Goal: Information Seeking & Learning: Learn about a topic

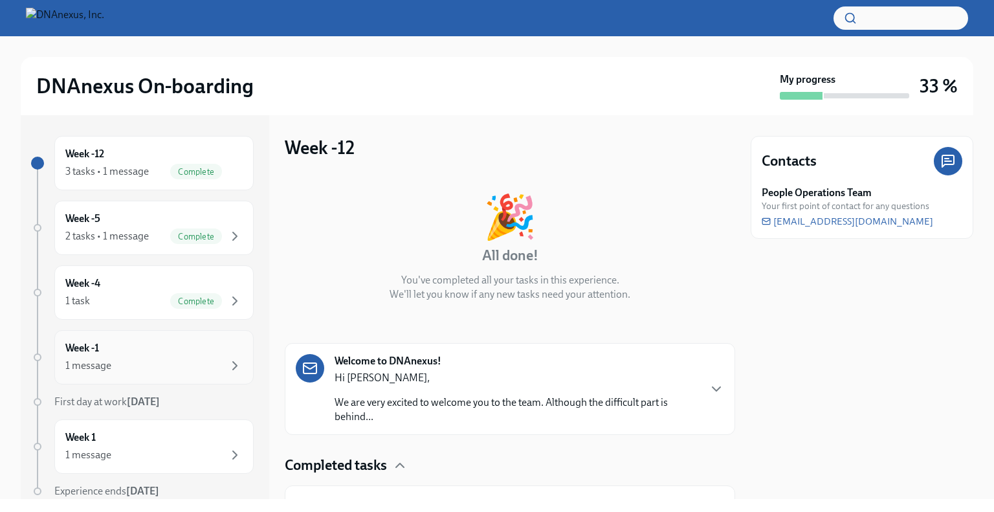
click at [137, 344] on div "Week -1 1 message" at bounding box center [153, 357] width 177 height 32
click at [405, 417] on p "As your Onboarding day is coming, we are happy to send you the onboarding docum…" at bounding box center [517, 410] width 364 height 28
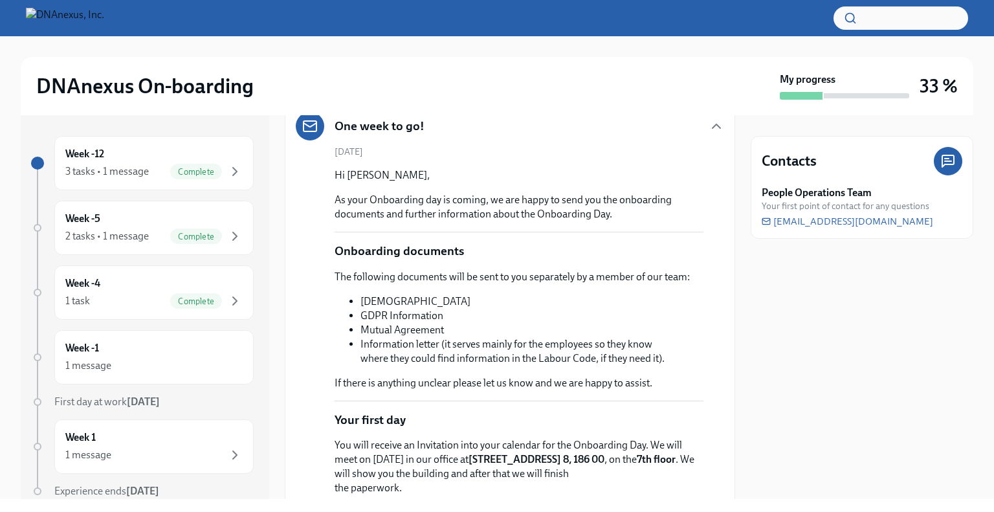
scroll to position [234, 0]
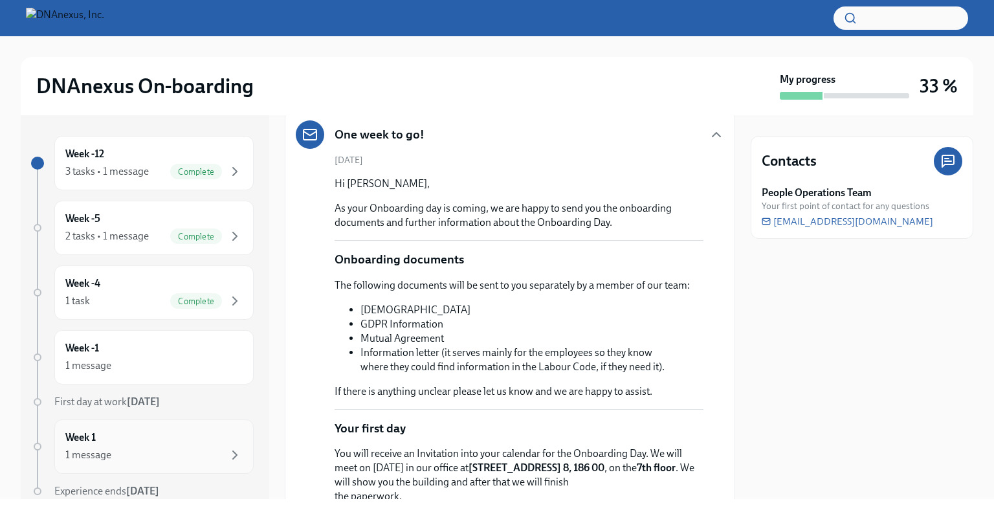
click at [197, 453] on div "1 message" at bounding box center [153, 455] width 177 height 16
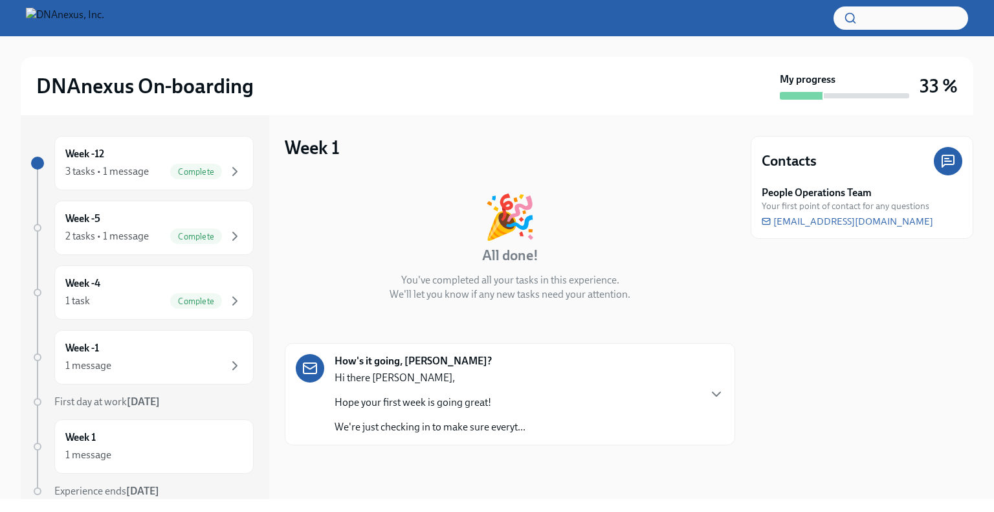
click at [409, 383] on p "Hi there [PERSON_NAME]," at bounding box center [430, 378] width 191 height 14
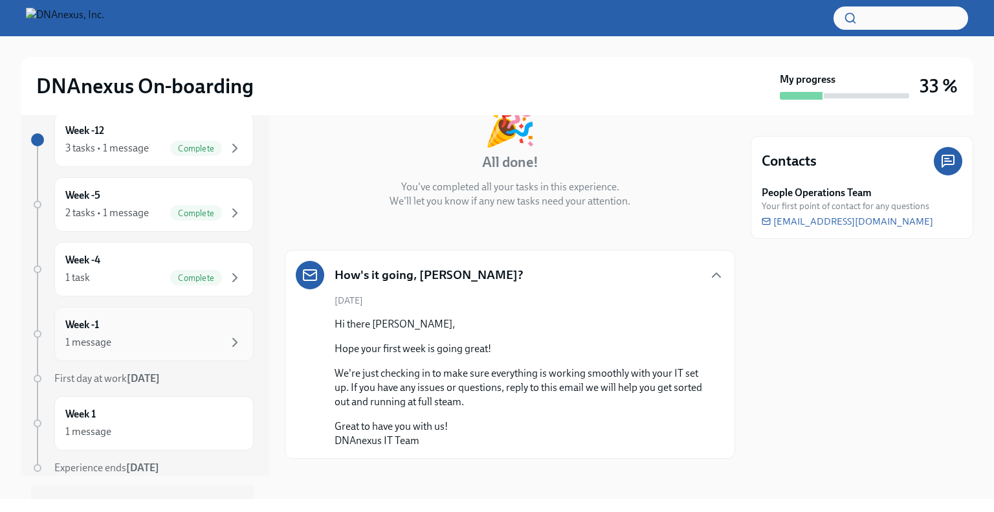
scroll to position [49, 0]
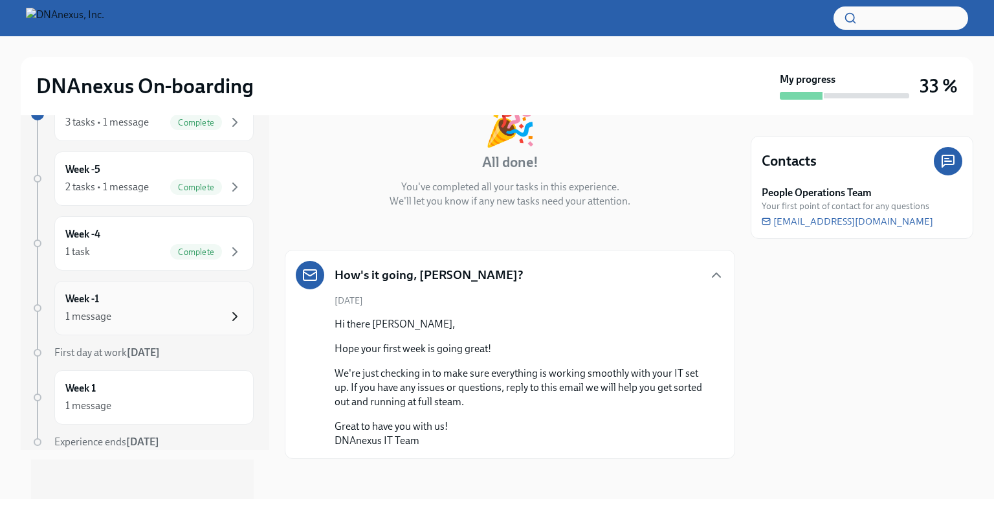
click at [227, 321] on icon "button" at bounding box center [235, 317] width 16 height 16
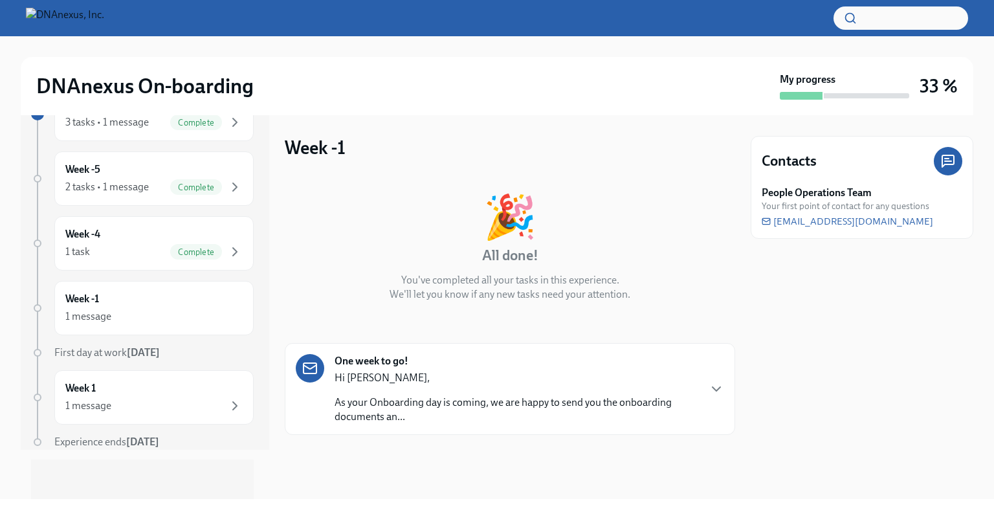
click at [374, 365] on strong "One week to go!" at bounding box center [372, 361] width 74 height 14
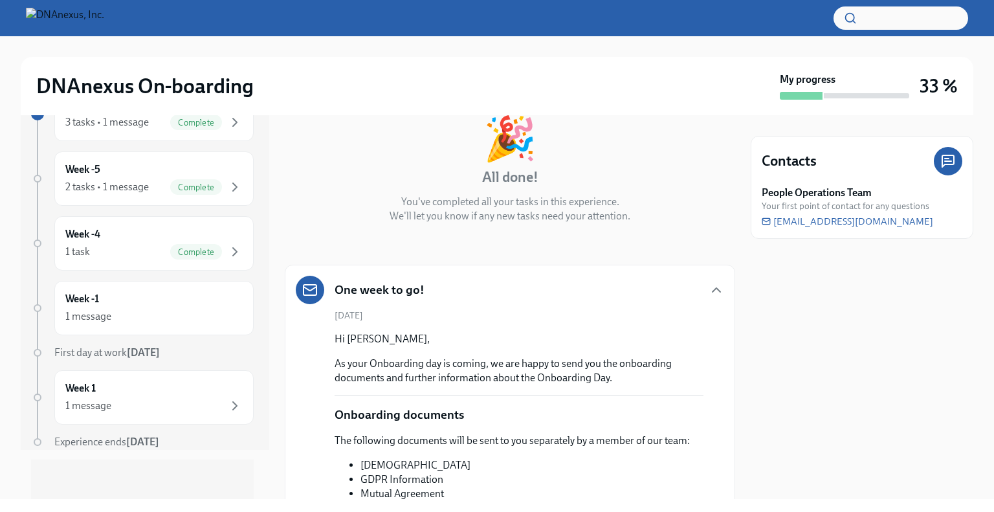
scroll to position [73, 0]
